Goal: Information Seeking & Learning: Learn about a topic

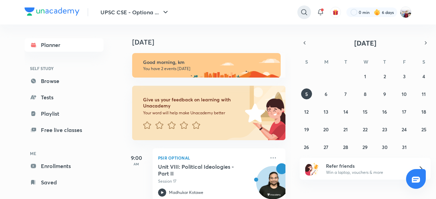
click at [304, 14] on icon at bounding box center [304, 12] width 6 height 6
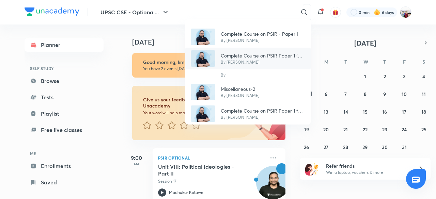
click at [279, 52] on p "Complete Course on PSIR Paper 1 (B) - Part III" at bounding box center [262, 55] width 84 height 7
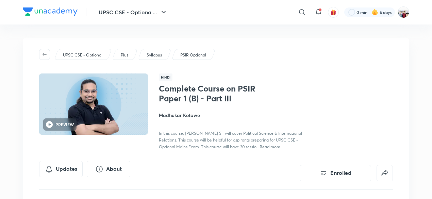
click at [304, 22] on div "UPSC CSE - Optiona ... ​ 0 min 6 days" at bounding box center [216, 12] width 387 height 24
click at [301, 16] on icon at bounding box center [302, 12] width 8 height 8
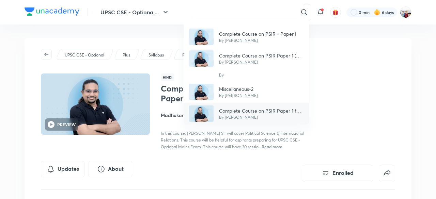
click at [265, 108] on p "Complete Course on PSIR Paper 1 for Mains 2022 - Part II" at bounding box center [261, 110] width 84 height 7
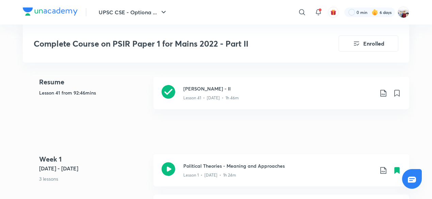
scroll to position [204, 0]
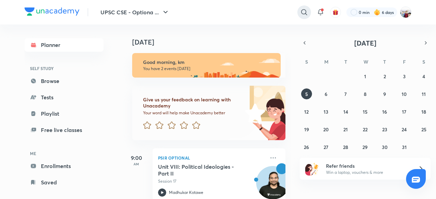
click at [301, 11] on icon at bounding box center [304, 12] width 8 height 8
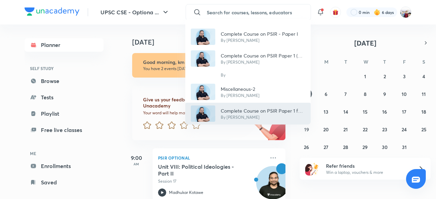
click at [254, 12] on div "Complete Course on PSIR - Paper I By [PERSON_NAME] Complete Course on PSIR Pape…" at bounding box center [218, 99] width 436 height 199
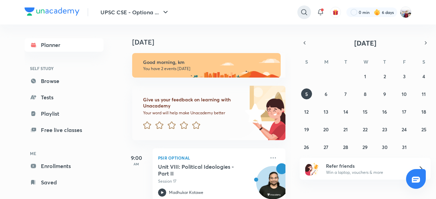
click at [302, 13] on icon at bounding box center [304, 12] width 8 height 8
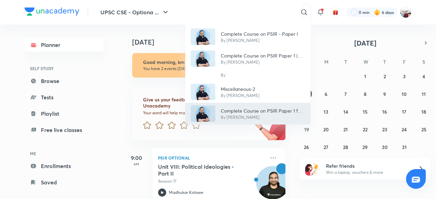
click at [202, 133] on div "Complete Course on PSIR - Paper I By [PERSON_NAME] Complete Course on PSIR Pape…" at bounding box center [218, 99] width 436 height 199
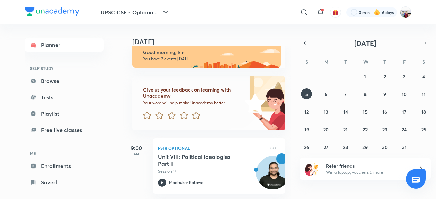
scroll to position [10, 0]
click at [284, 140] on div "Today Good morning, km You have 2 events today Give us your feedback on learnin…" at bounding box center [206, 111] width 168 height 175
click at [284, 141] on div "Today Good morning, km You have 2 events today Give us your feedback on learnin…" at bounding box center [206, 111] width 168 height 175
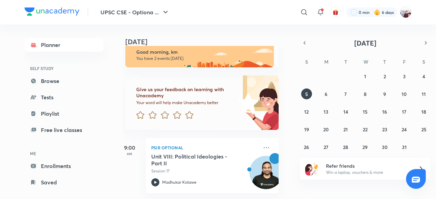
click at [284, 141] on div "Today Good morning, km You have 2 events today Give us your feedback on learnin…" at bounding box center [206, 111] width 168 height 175
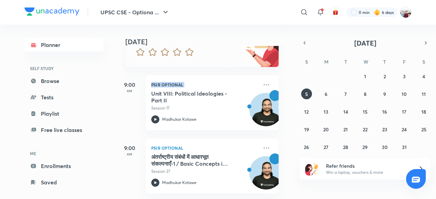
scroll to position [78, 7]
click at [203, 153] on h5 "अंतर्राष्ट्रीय संबंधों में आधारभूत संकल्पनाएँ-1 / Basic Concepts in Internation…" at bounding box center [193, 160] width 85 height 14
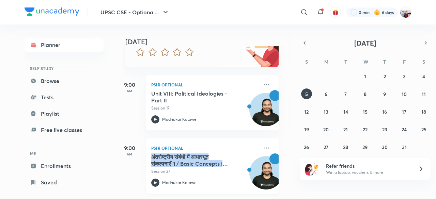
click at [203, 153] on div "Planner SELF STUDY Browse Tests Playlist Free live classes ME Enrollments Saved…" at bounding box center [217, 111] width 387 height 175
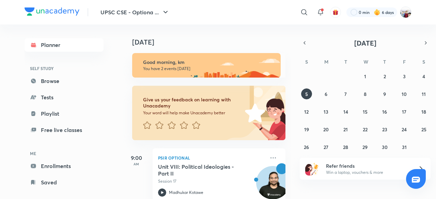
click at [289, 21] on div "UPSC CSE - Optiona ... ​ 0 min 6 days" at bounding box center [217, 12] width 387 height 24
click at [304, 12] on icon at bounding box center [304, 12] width 8 height 8
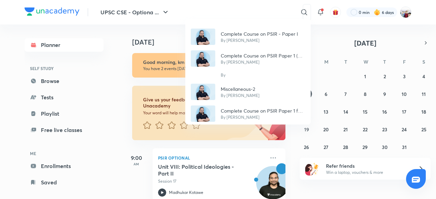
click at [272, 11] on div "Complete Course on PSIR - Paper I By [PERSON_NAME] Complete Course on PSIR Pape…" at bounding box center [218, 99] width 436 height 199
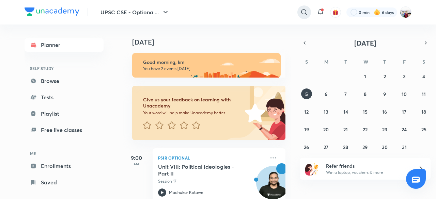
click at [303, 13] on icon at bounding box center [304, 12] width 8 height 8
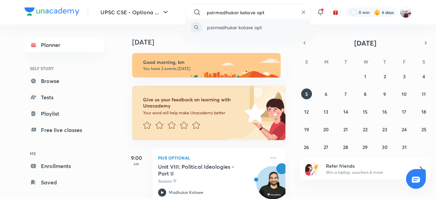
type input "psirmadhukar kotave opt"
click at [254, 26] on p "psirmadhukar kotave opt" at bounding box center [234, 27] width 55 height 7
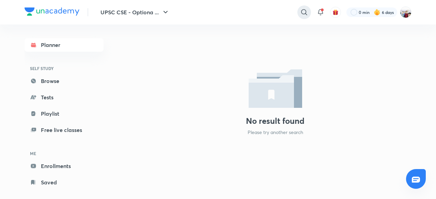
click at [304, 10] on icon at bounding box center [304, 12] width 8 height 8
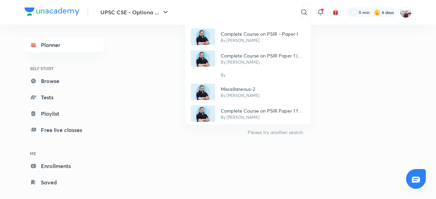
click at [276, 132] on div "Complete Course on PSIR - Paper I By [PERSON_NAME] Complete Course on PSIR Pape…" at bounding box center [218, 99] width 436 height 199
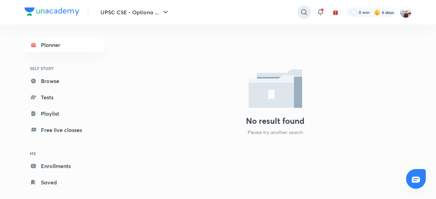
click at [301, 12] on icon at bounding box center [304, 12] width 8 height 8
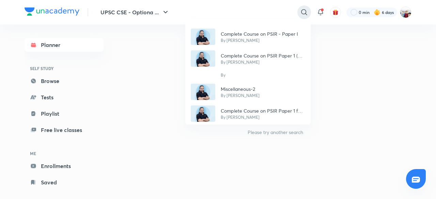
click at [301, 12] on div "​ Complete Course on PSIR - Paper I By [PERSON_NAME] Complete Course on PSIR Pa…" at bounding box center [247, 12] width 125 height 16
click at [281, 12] on div "Complete Course on PSIR - Paper I By [PERSON_NAME] Complete Course on PSIR Pape…" at bounding box center [218, 99] width 436 height 199
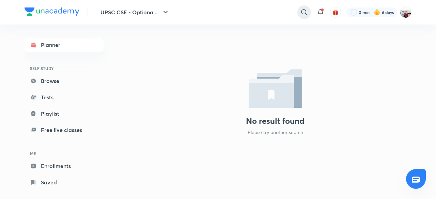
click at [302, 11] on icon at bounding box center [304, 12] width 8 height 8
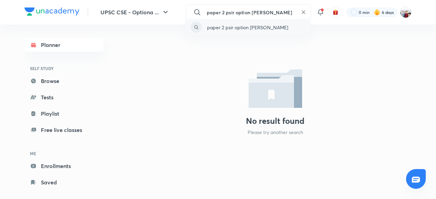
type input "paper 2 psir option [PERSON_NAME]"
click at [265, 28] on p "paper 2 psir option [PERSON_NAME]" at bounding box center [247, 27] width 81 height 7
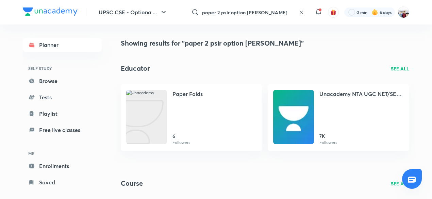
click at [261, 45] on h4 "Showing results for "paper 2 psir option [PERSON_NAME]"" at bounding box center [265, 43] width 289 height 10
click at [174, 141] on p "Followers" at bounding box center [182, 143] width 18 height 6
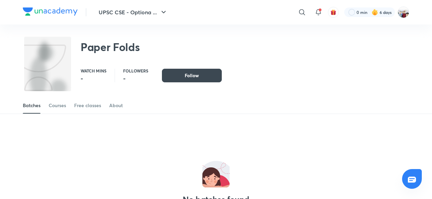
click at [192, 84] on div "Batches Courses Free classes About" at bounding box center [216, 98] width 432 height 32
click at [193, 79] on span "Follow" at bounding box center [192, 75] width 14 height 7
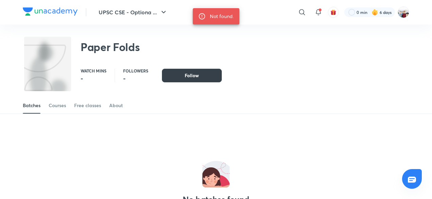
click at [192, 72] on span "Follow" at bounding box center [192, 75] width 14 height 7
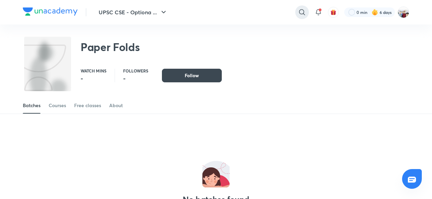
click at [300, 12] on icon at bounding box center [302, 12] width 8 height 8
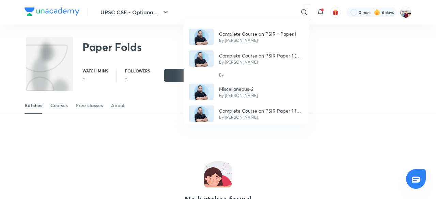
click at [299, 134] on div "Complete Course on PSIR - Paper I By [PERSON_NAME] Complete Course on PSIR Pape…" at bounding box center [218, 99] width 436 height 199
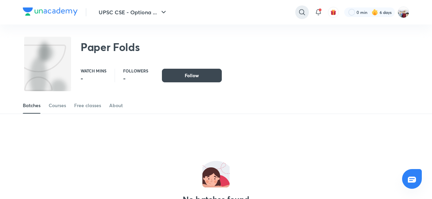
click at [299, 13] on icon at bounding box center [302, 12] width 8 height 8
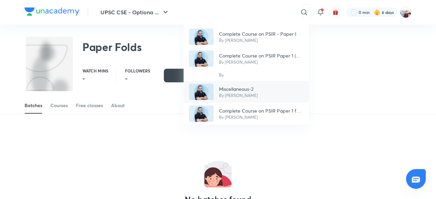
click at [242, 94] on p "By [PERSON_NAME]" at bounding box center [238, 96] width 39 height 6
